Goal: Entertainment & Leisure: Consume media (video, audio)

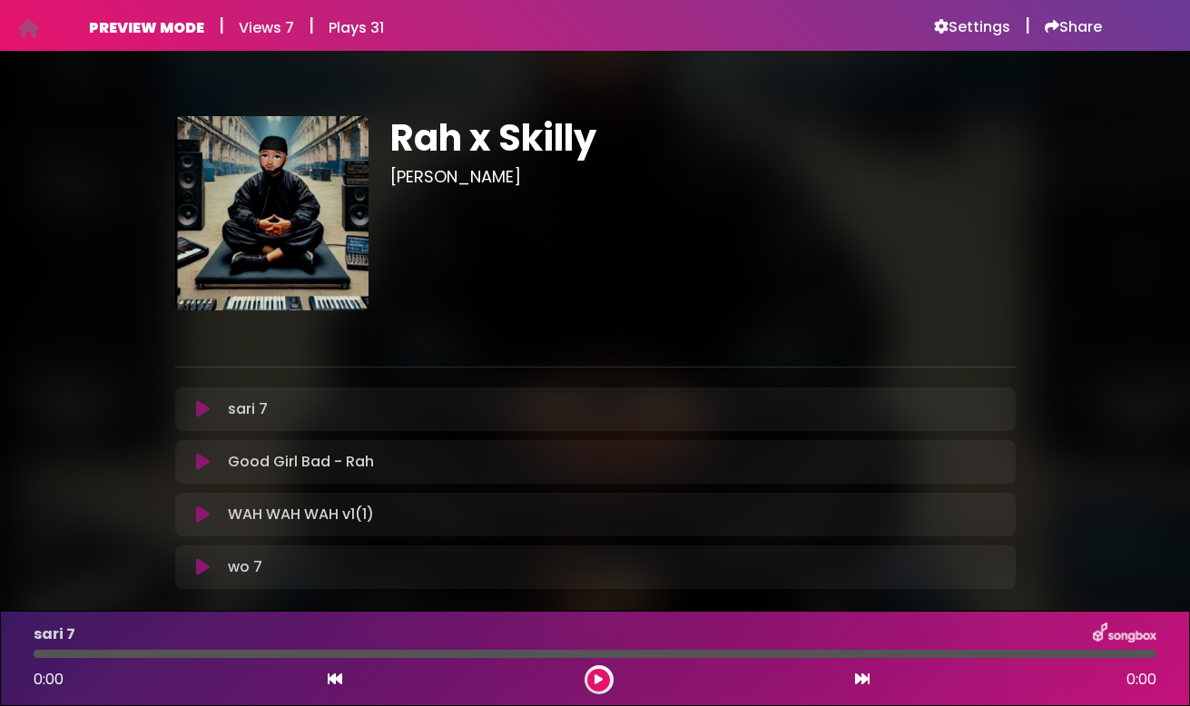
click at [197, 415] on icon at bounding box center [203, 409] width 14 height 18
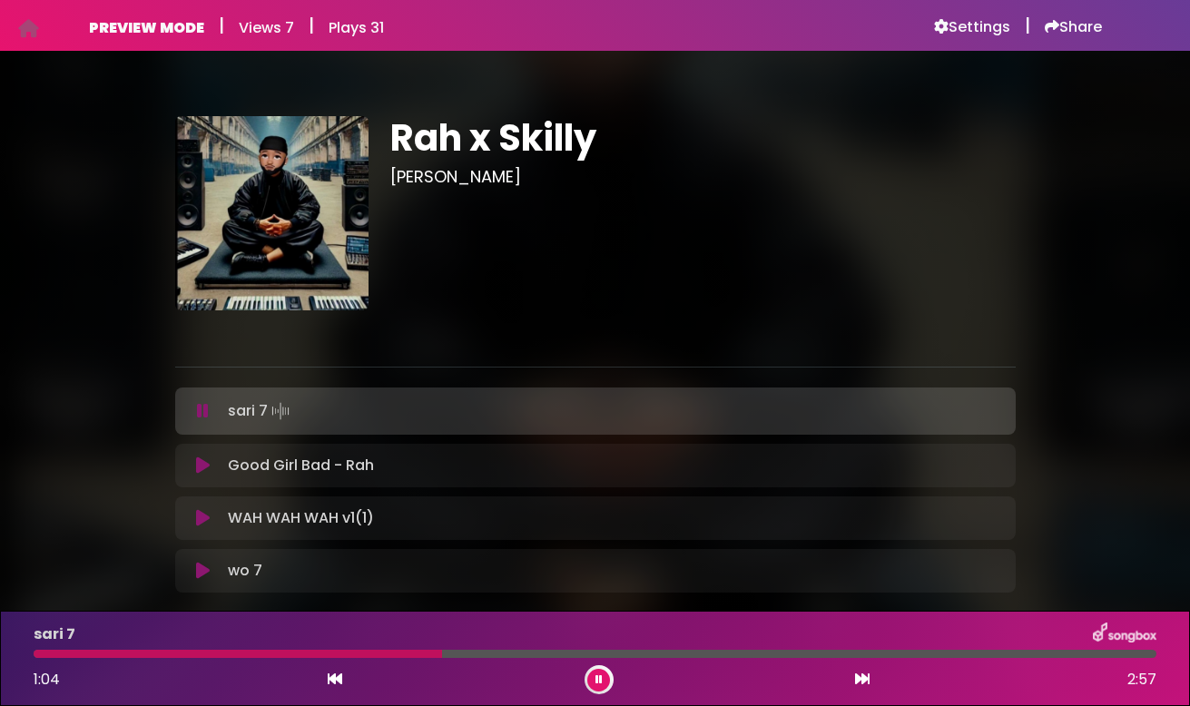
click at [204, 417] on icon at bounding box center [203, 411] width 12 height 18
click at [200, 411] on icon at bounding box center [203, 411] width 12 height 18
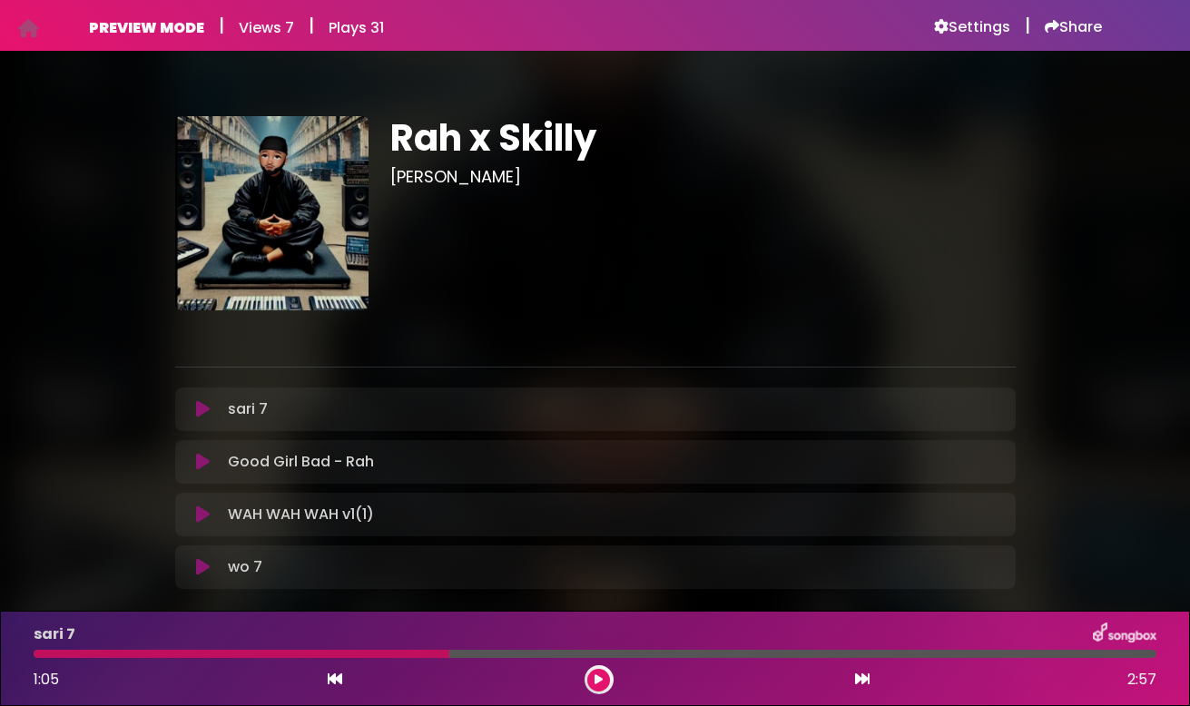
click at [196, 561] on icon at bounding box center [203, 567] width 14 height 18
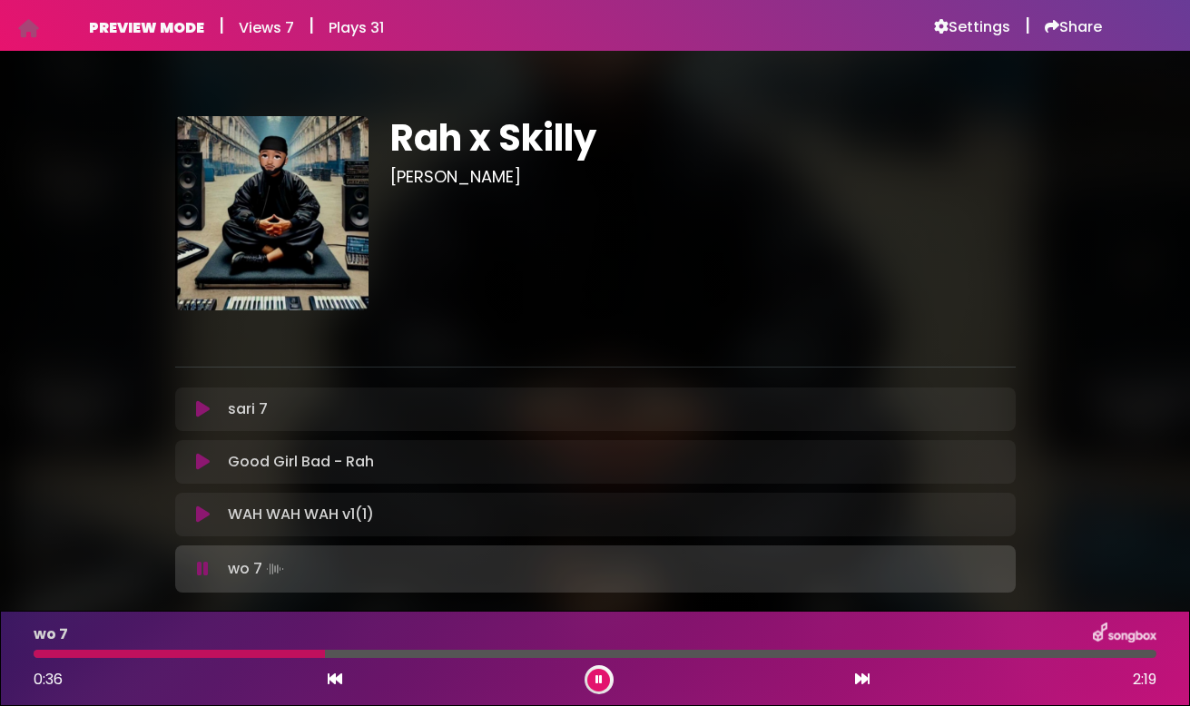
click at [195, 573] on button at bounding box center [203, 569] width 34 height 18
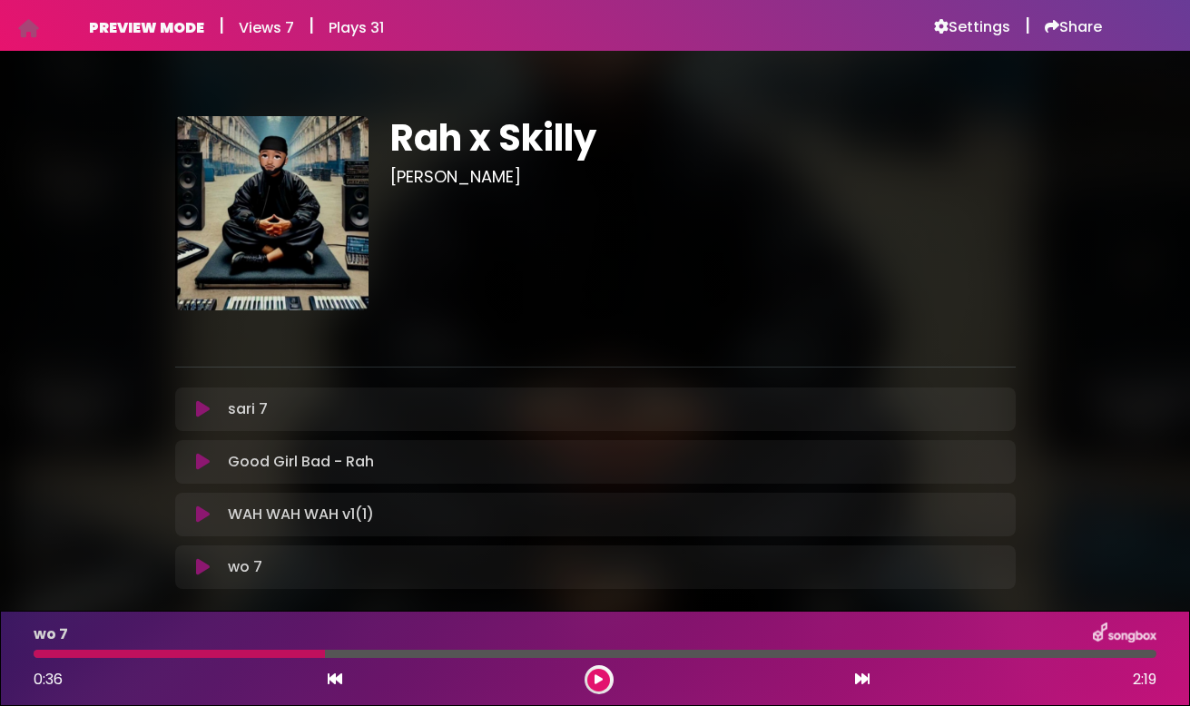
click at [198, 461] on icon at bounding box center [203, 462] width 14 height 18
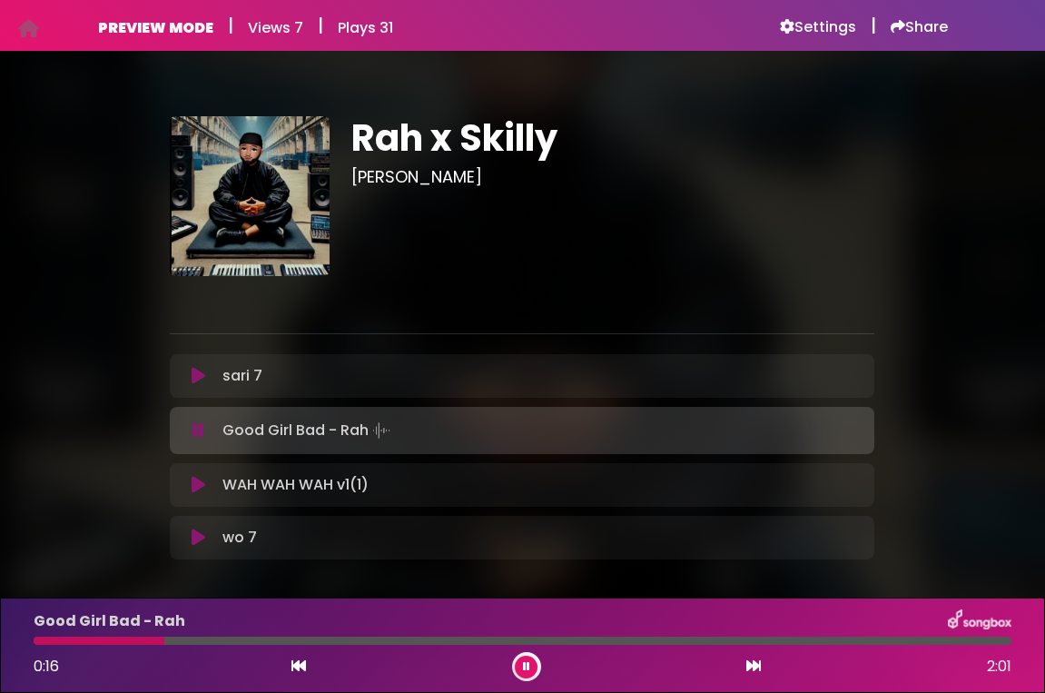
click at [202, 429] on icon at bounding box center [198, 430] width 12 height 18
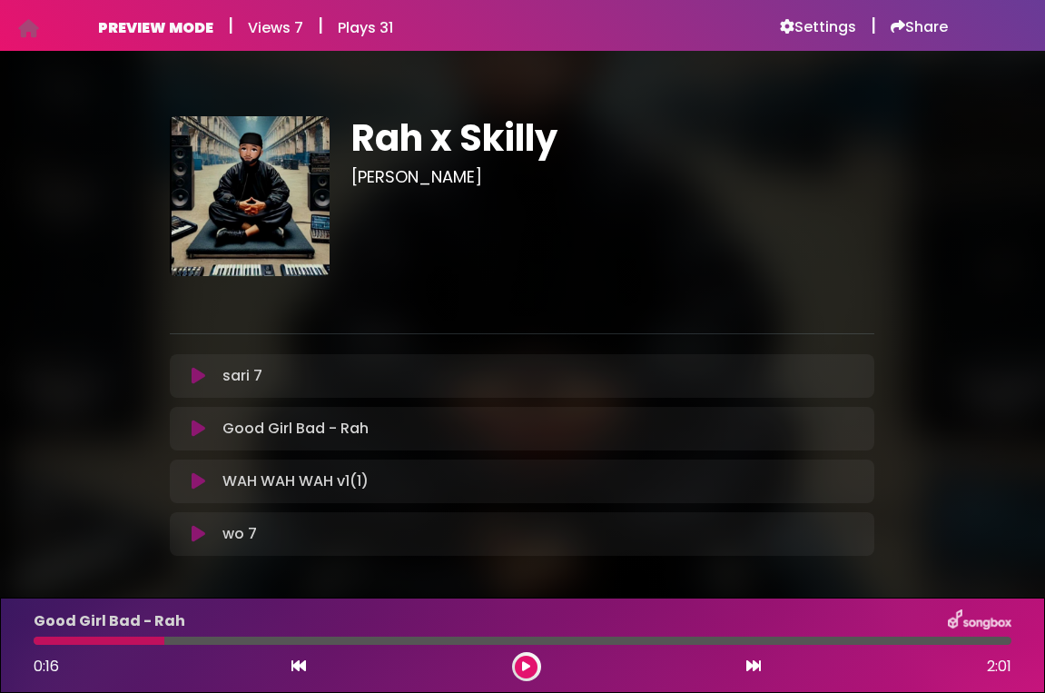
click at [200, 478] on icon at bounding box center [199, 481] width 14 height 18
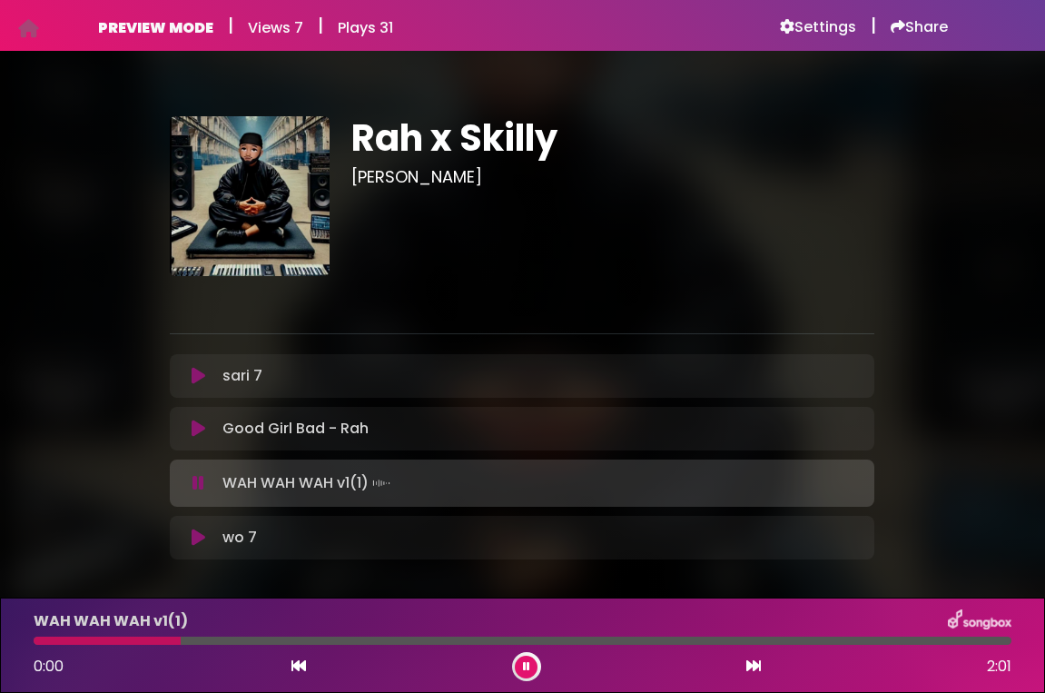
click at [195, 484] on icon at bounding box center [198, 483] width 12 height 18
click at [195, 483] on icon at bounding box center [198, 483] width 12 height 18
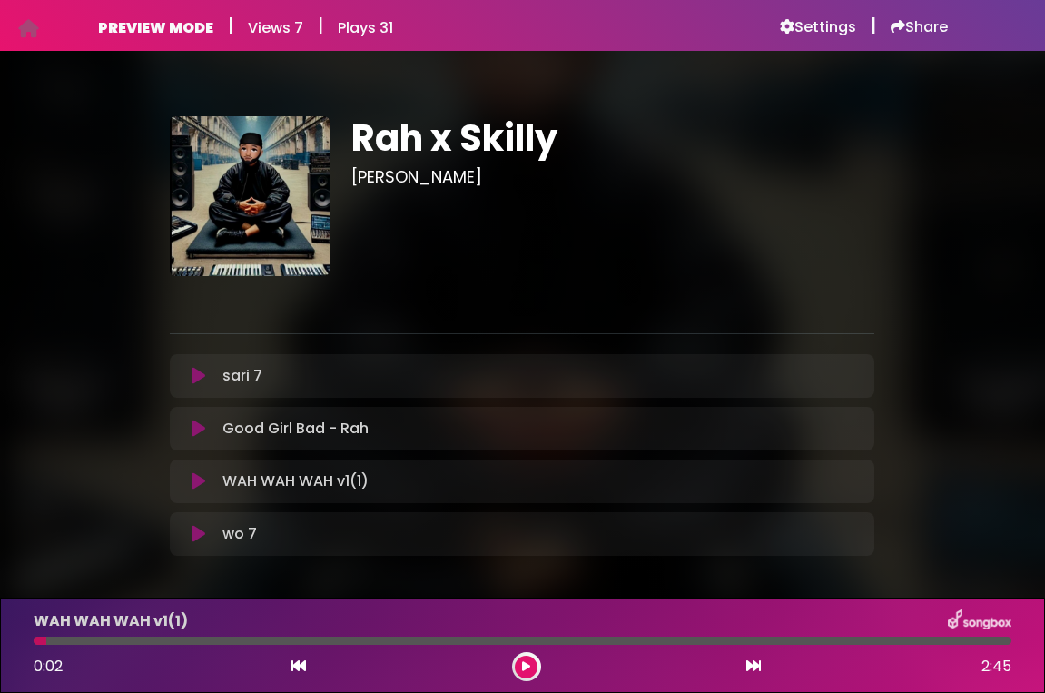
click at [195, 483] on icon at bounding box center [199, 481] width 14 height 18
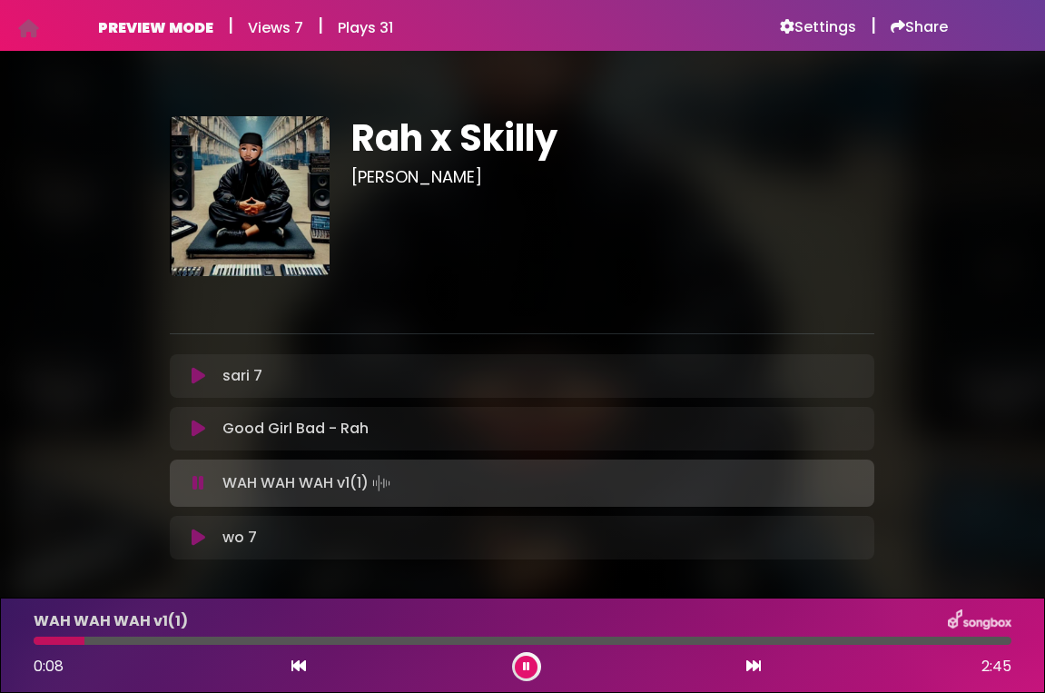
click at [195, 483] on icon at bounding box center [198, 483] width 12 height 18
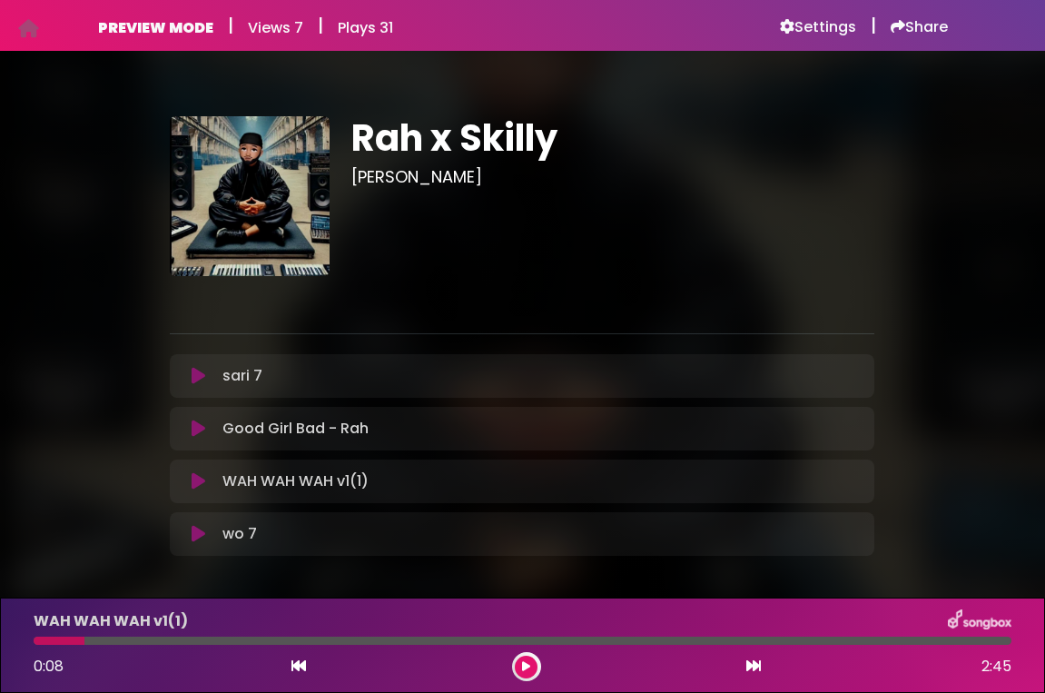
click at [199, 371] on icon at bounding box center [199, 376] width 14 height 18
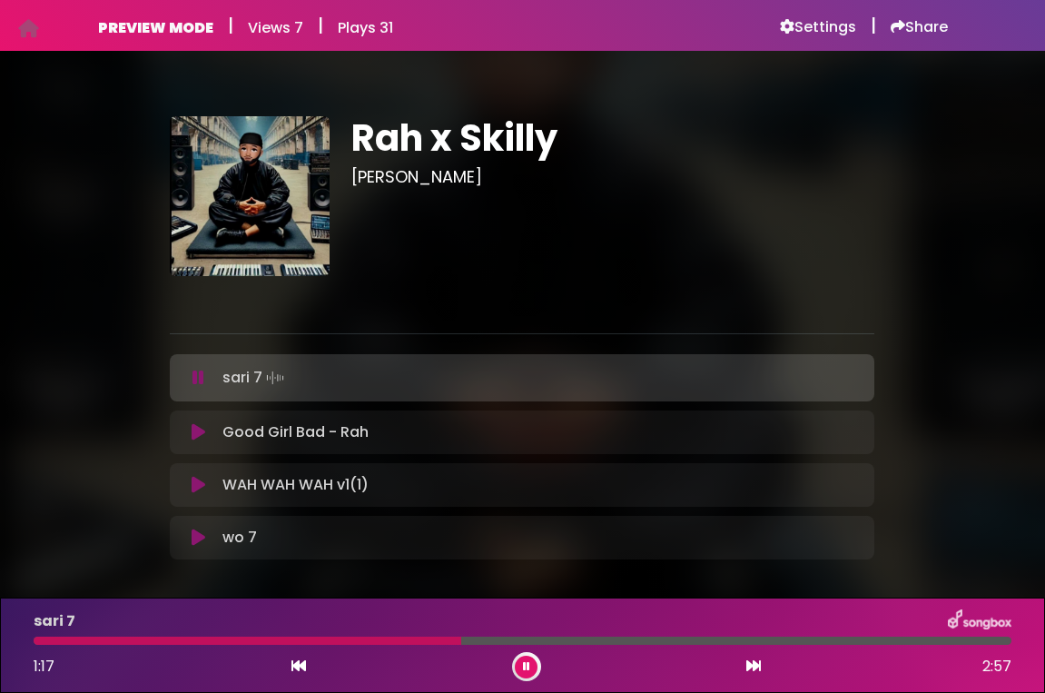
click at [194, 373] on icon at bounding box center [198, 377] width 12 height 18
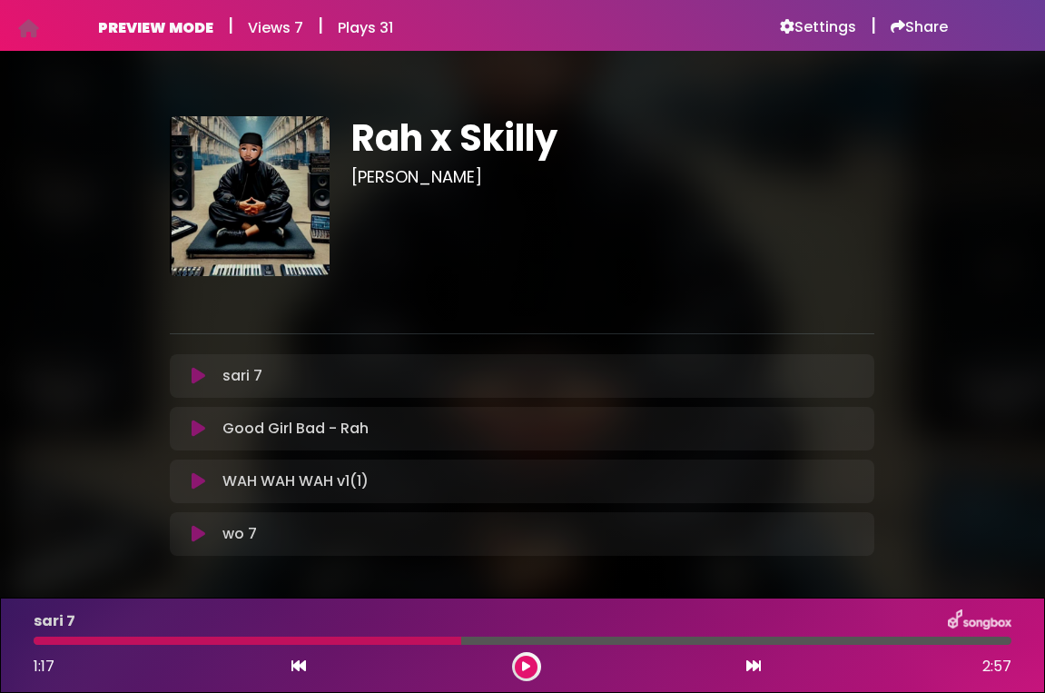
click at [196, 379] on icon at bounding box center [199, 376] width 14 height 18
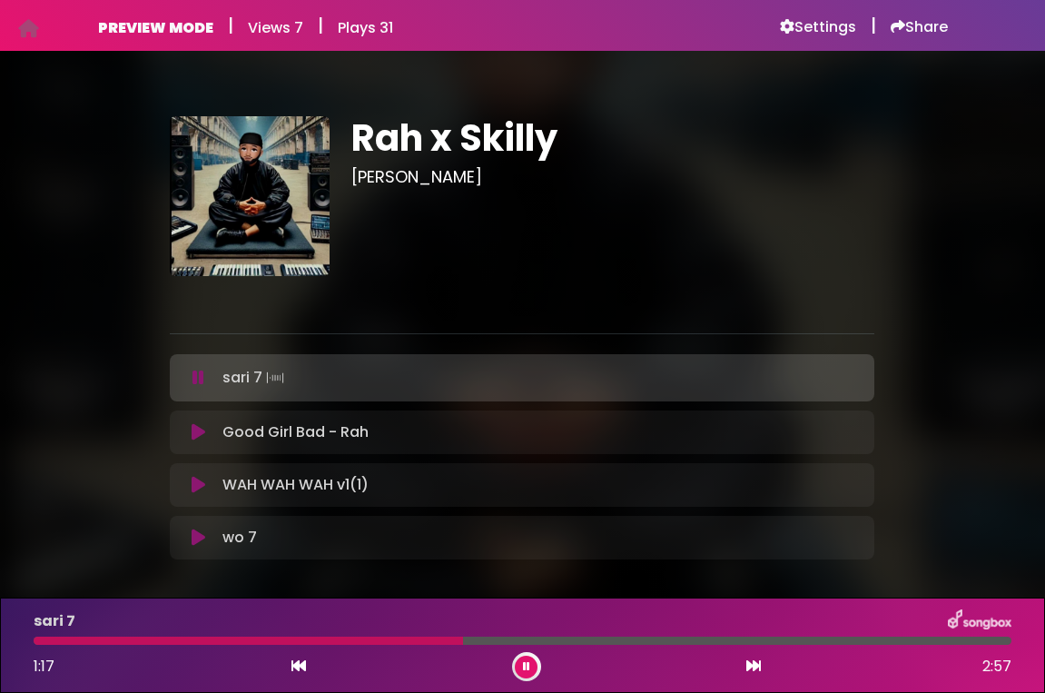
click at [196, 379] on icon at bounding box center [198, 377] width 12 height 18
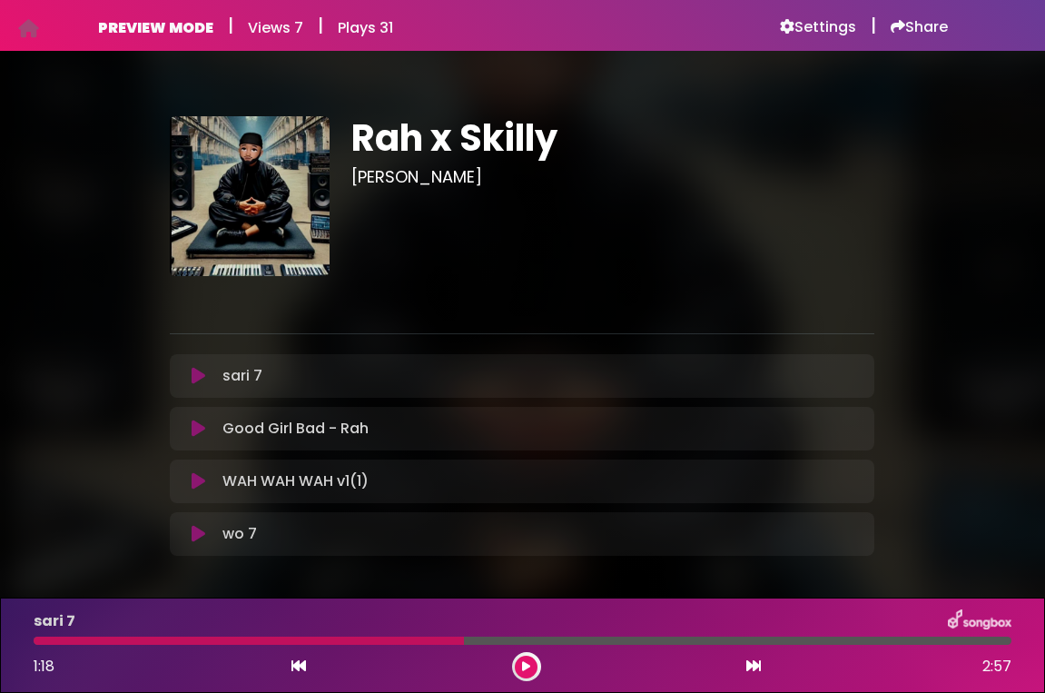
click at [307, 667] on button at bounding box center [298, 666] width 16 height 24
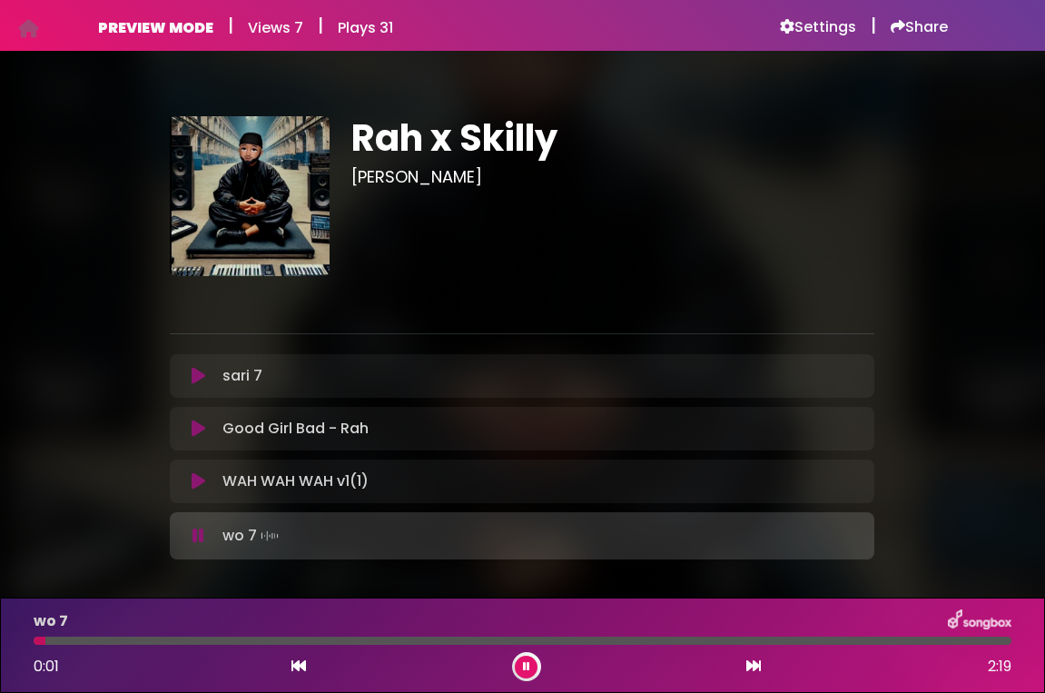
click at [756, 664] on icon at bounding box center [753, 665] width 15 height 15
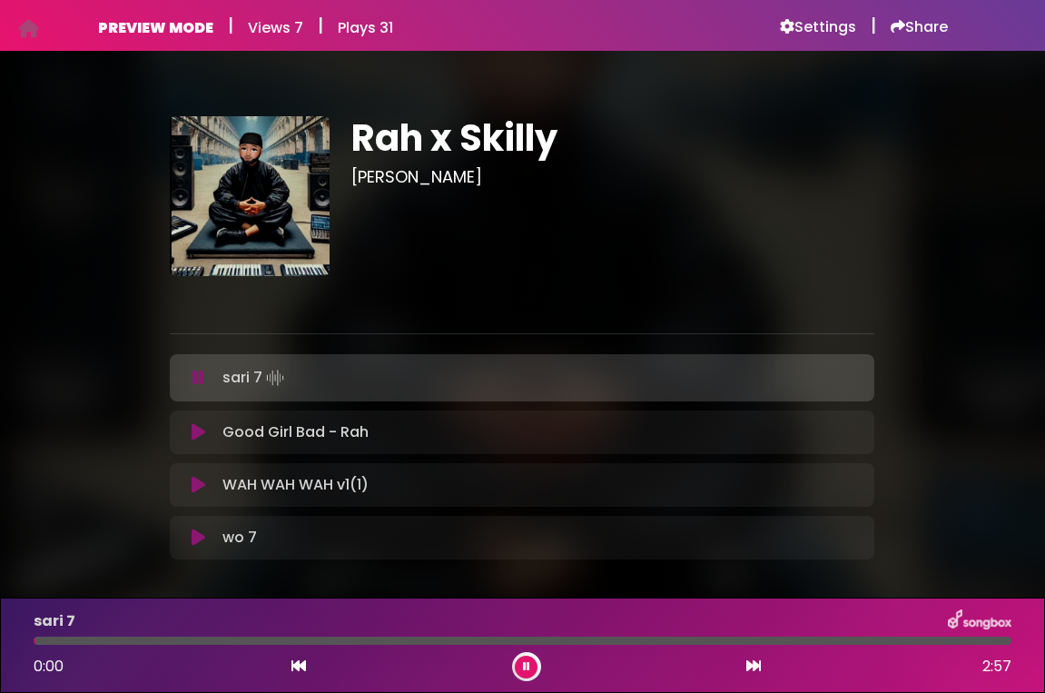
click at [534, 665] on button at bounding box center [526, 666] width 23 height 23
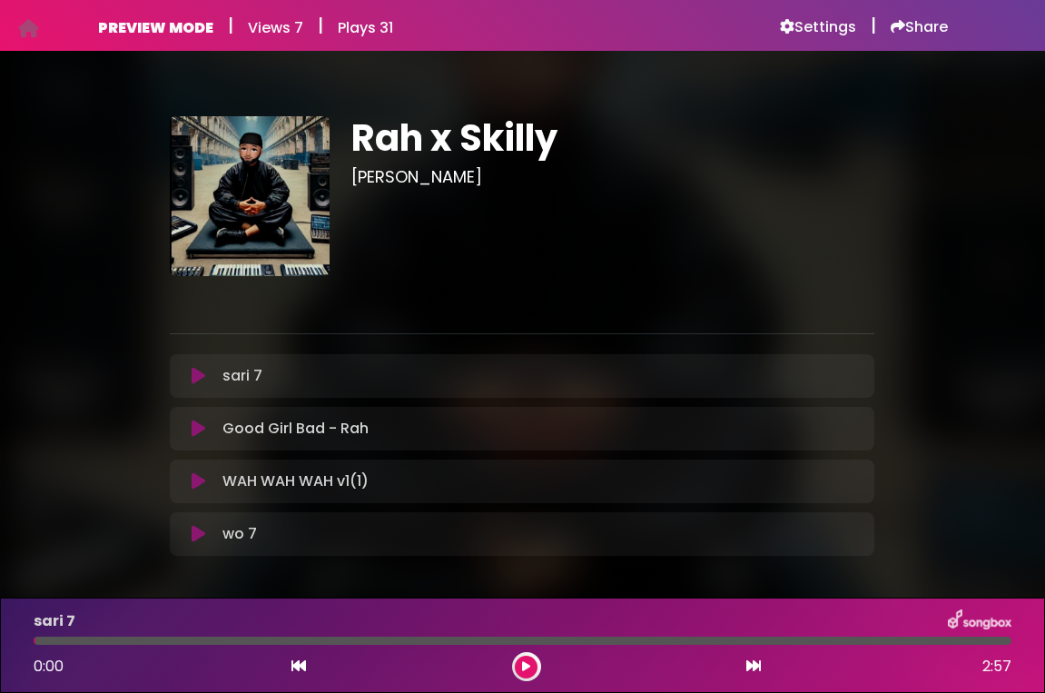
click at [196, 378] on icon at bounding box center [199, 376] width 14 height 18
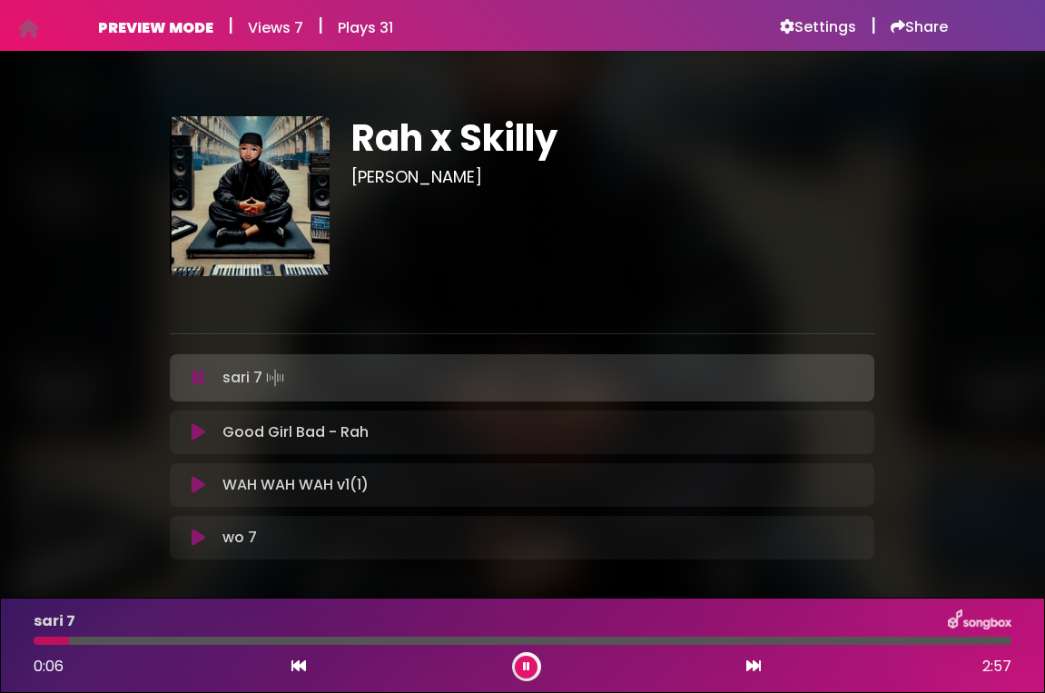
click at [198, 368] on icon at bounding box center [198, 377] width 12 height 18
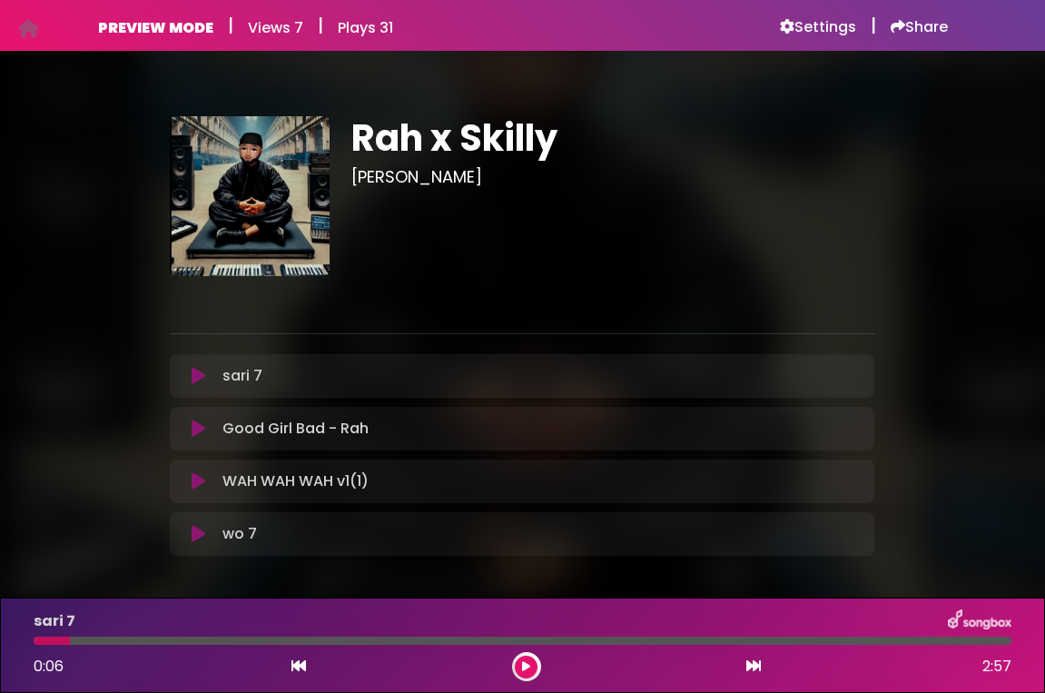
click at [198, 368] on icon at bounding box center [199, 376] width 14 height 18
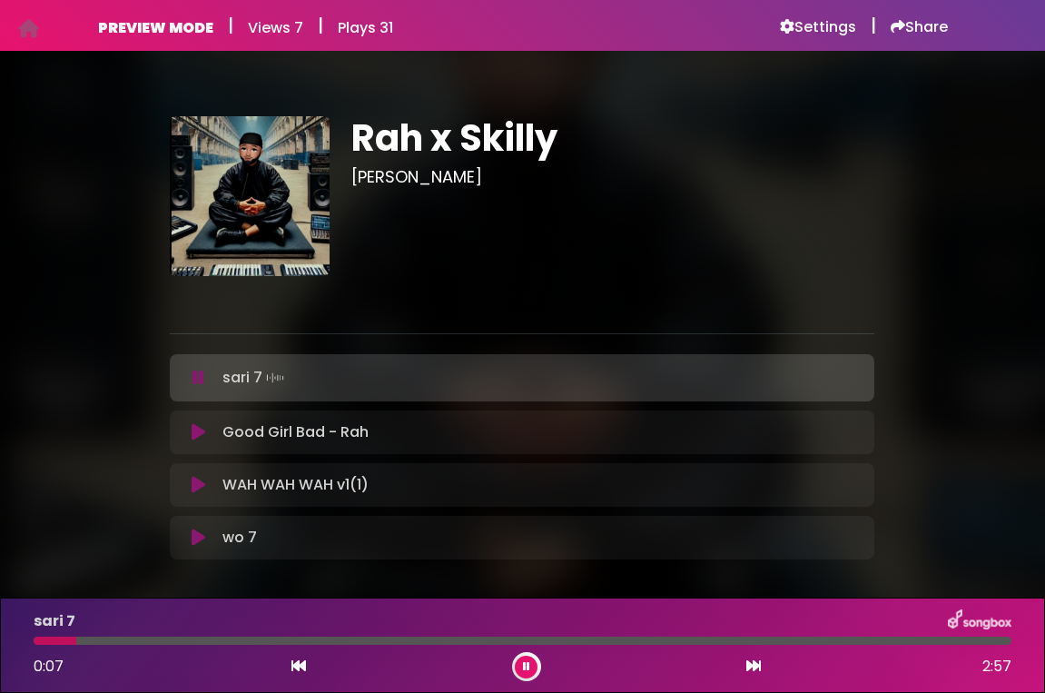
click at [193, 382] on icon at bounding box center [198, 377] width 12 height 18
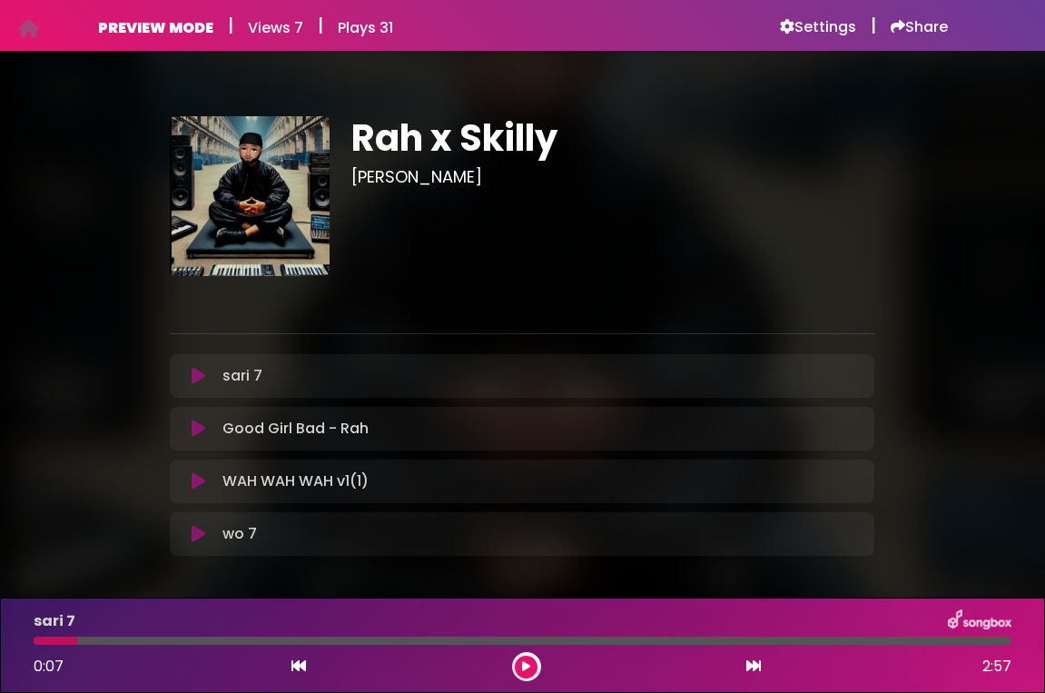
click at [194, 368] on icon at bounding box center [199, 376] width 14 height 18
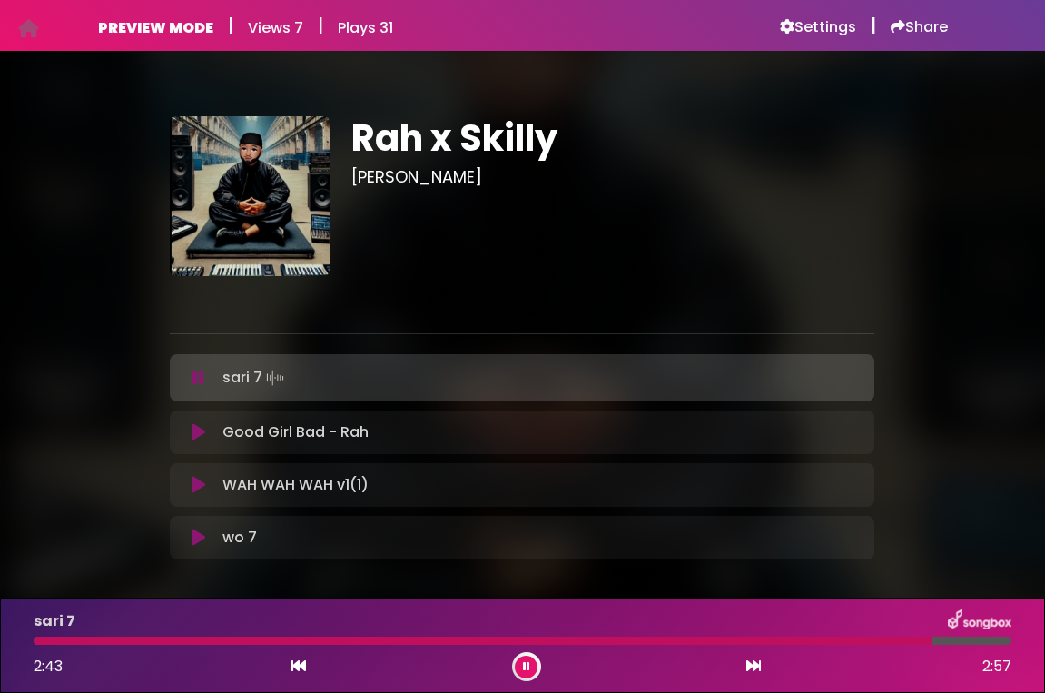
click at [197, 377] on icon at bounding box center [198, 377] width 12 height 18
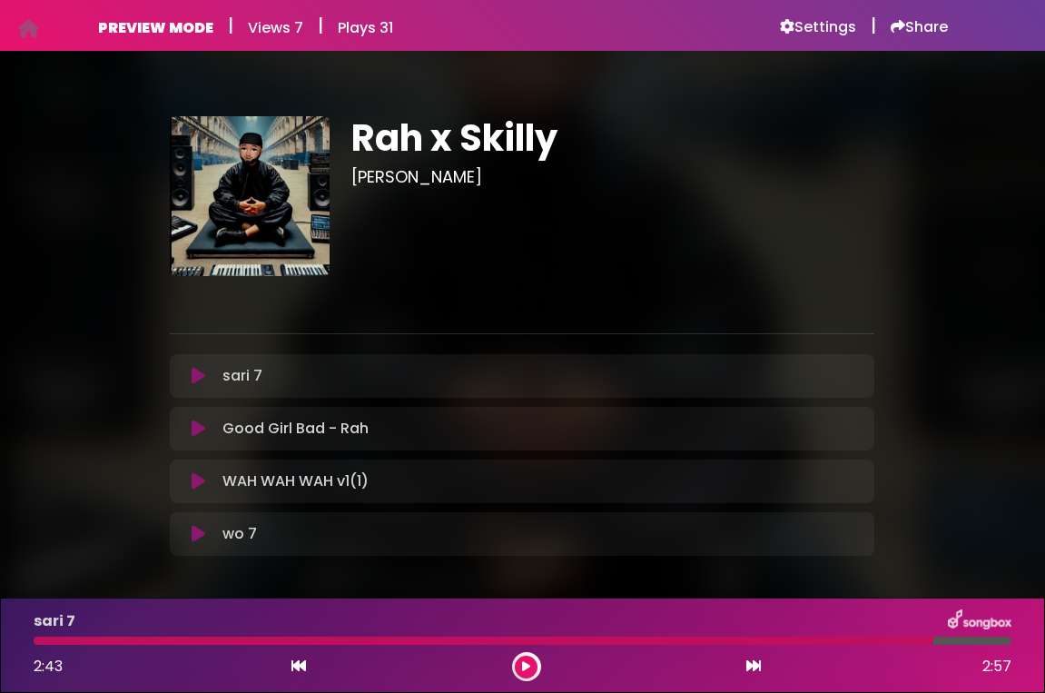
click at [192, 533] on icon at bounding box center [199, 534] width 14 height 18
click at [195, 429] on icon at bounding box center [199, 428] width 14 height 18
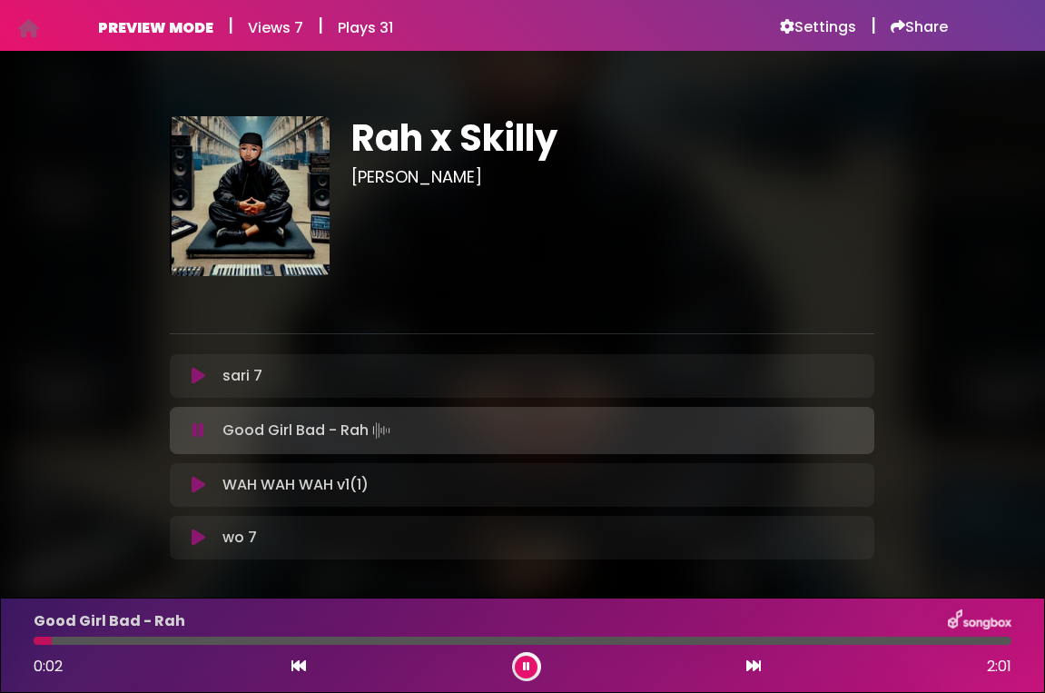
click at [197, 437] on icon at bounding box center [198, 430] width 12 height 18
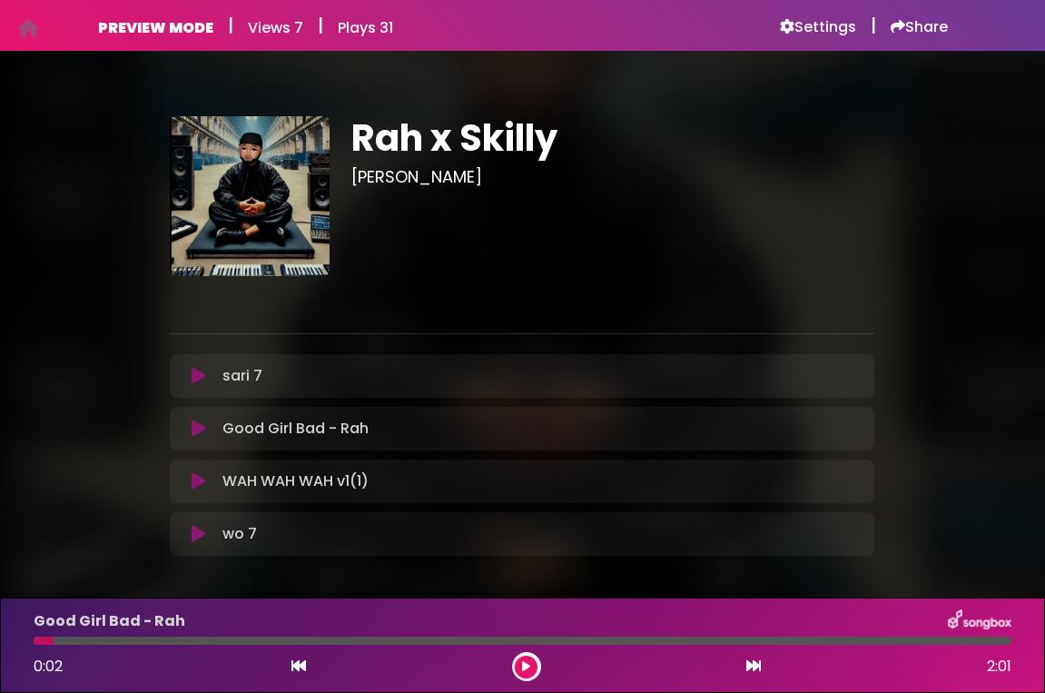
click at [522, 668] on icon at bounding box center [526, 666] width 8 height 11
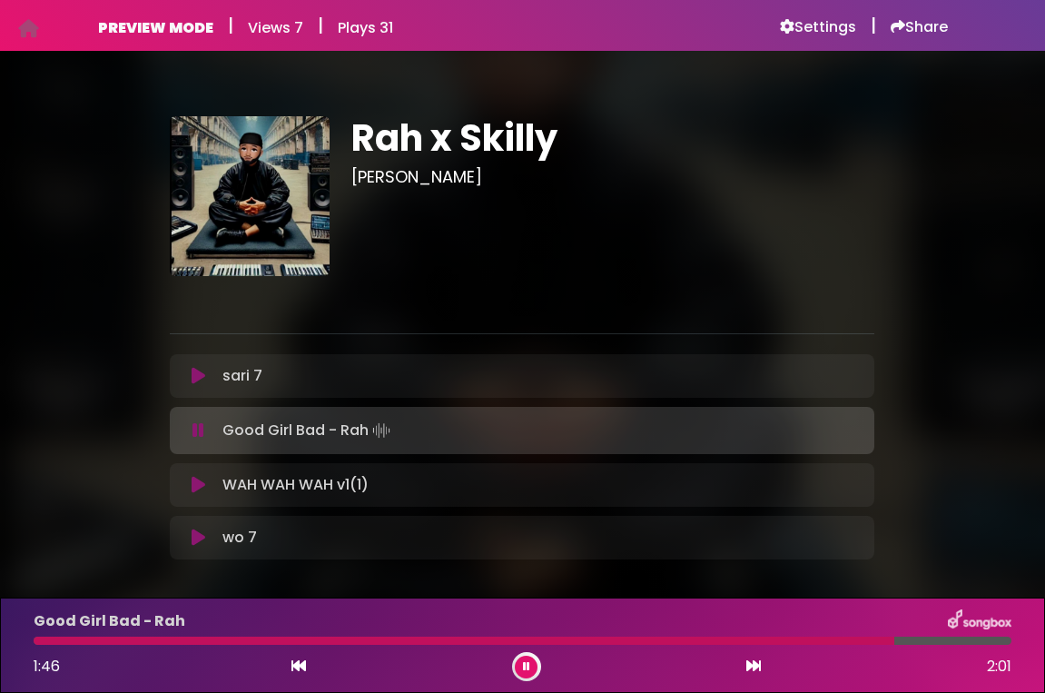
click at [529, 658] on button at bounding box center [526, 666] width 23 height 23
click at [528, 655] on button at bounding box center [526, 666] width 23 height 23
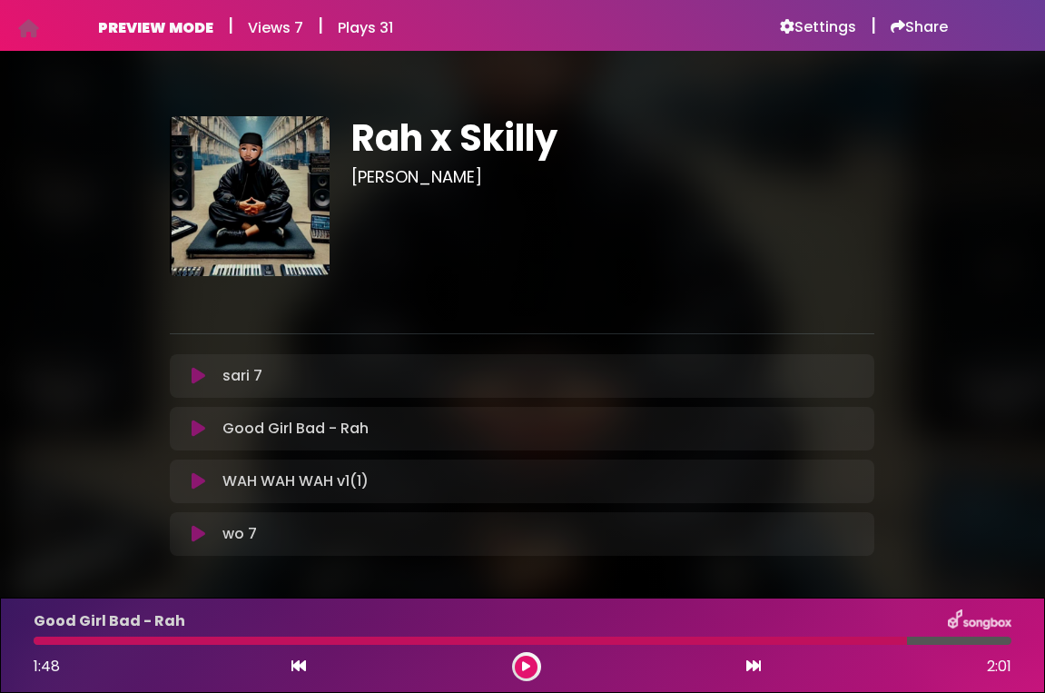
click at [196, 480] on icon at bounding box center [199, 481] width 14 height 18
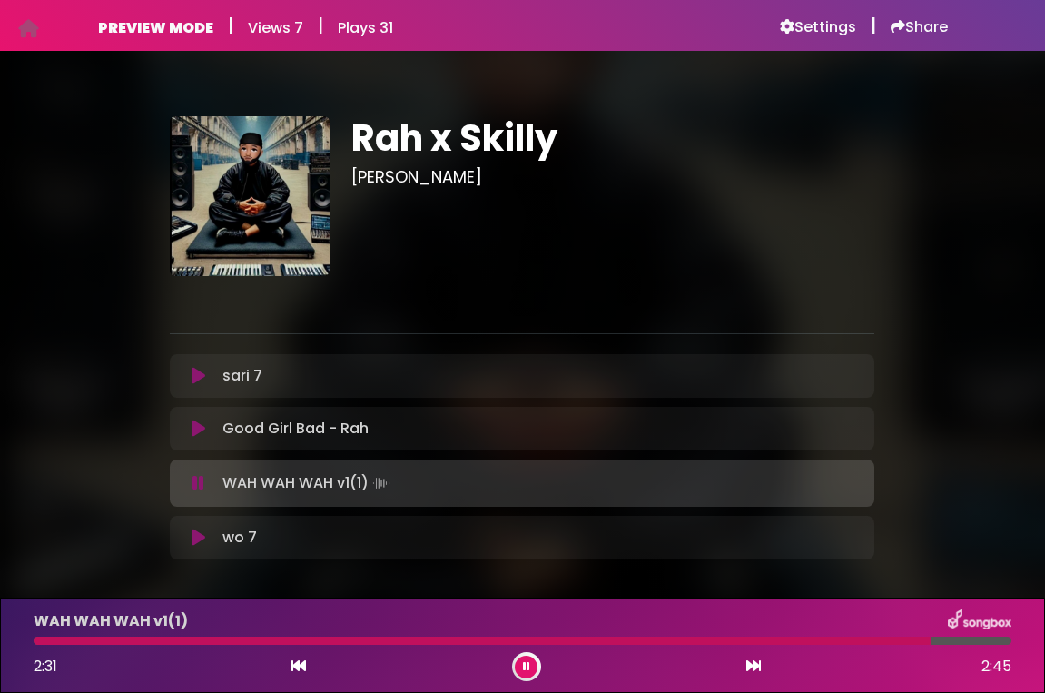
click at [526, 665] on icon at bounding box center [526, 666] width 7 height 11
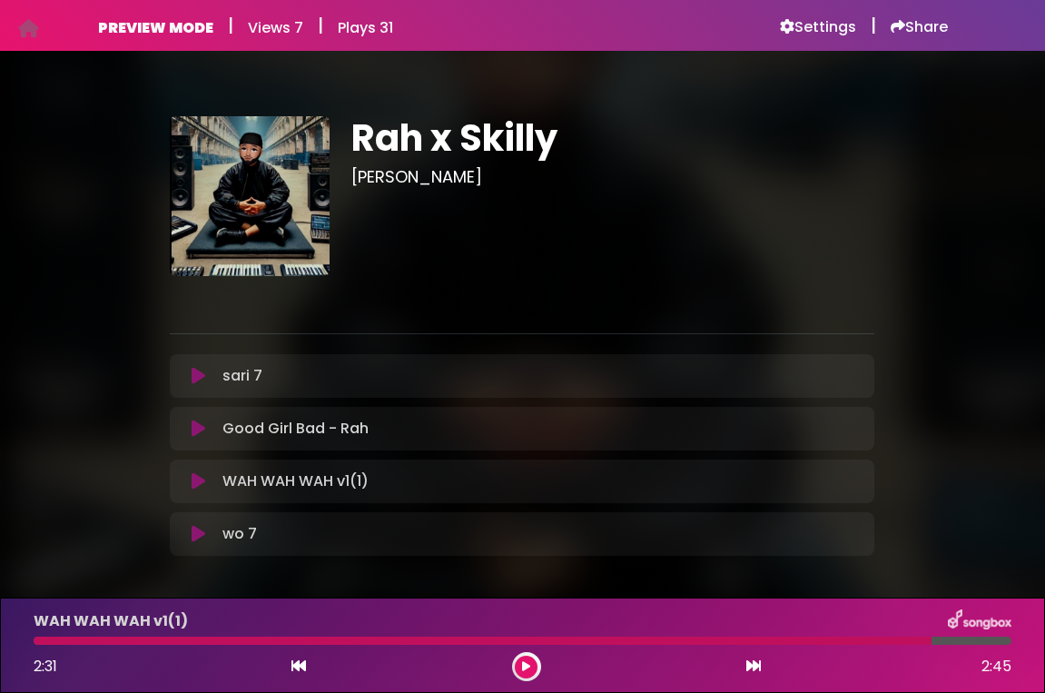
click at [526, 665] on icon at bounding box center [526, 666] width 8 height 11
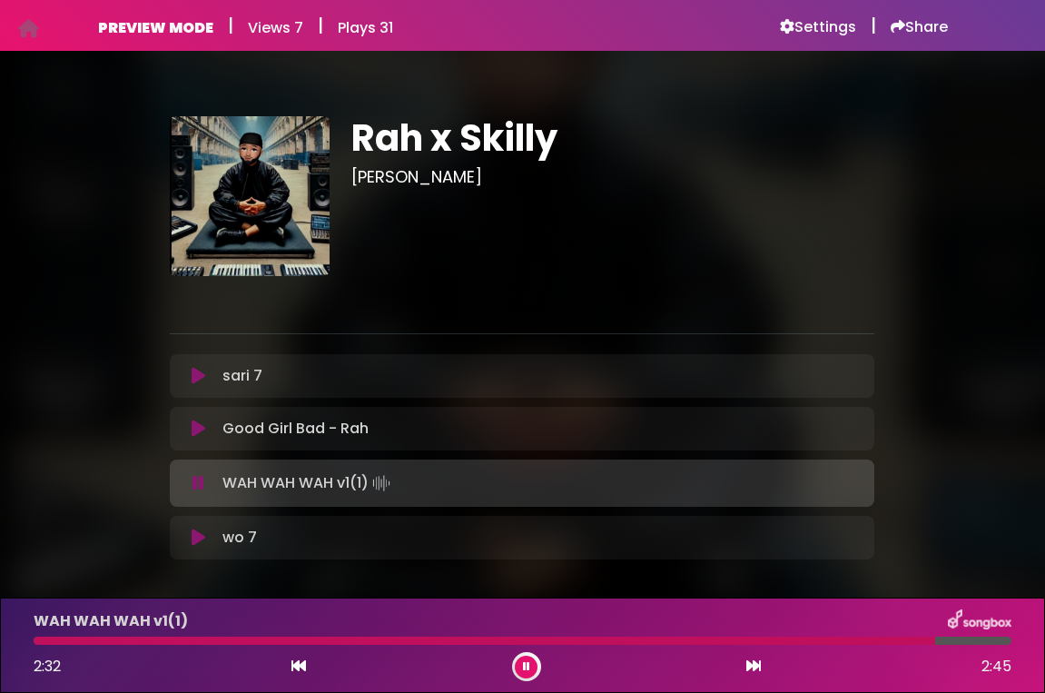
click at [526, 665] on icon at bounding box center [526, 666] width 7 height 11
